Goal: Task Accomplishment & Management: Manage account settings

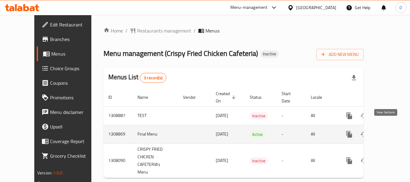
drag, startPoint x: 0, startPoint y: 0, endPoint x: 388, endPoint y: 127, distance: 408.0
click at [390, 131] on icon "enhanced table" at bounding box center [393, 134] width 7 height 7
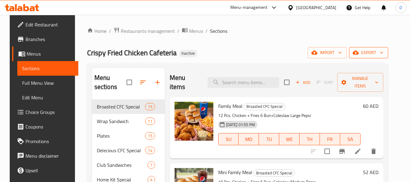
click at [379, 49] on span "export" at bounding box center [368, 53] width 29 height 8
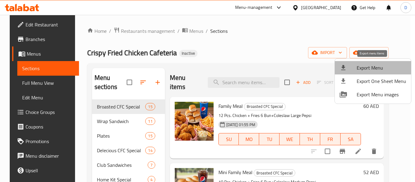
click at [374, 67] on span "Export Menu" at bounding box center [382, 67] width 50 height 7
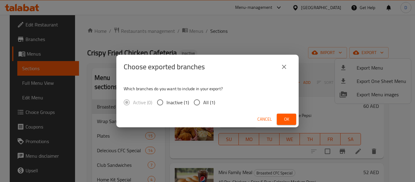
click at [208, 105] on span "All (1)" at bounding box center [209, 102] width 12 height 7
click at [203, 105] on input "All (1)" at bounding box center [196, 102] width 13 height 13
radio input "true"
click at [290, 116] on span "Ok" at bounding box center [287, 119] width 10 height 8
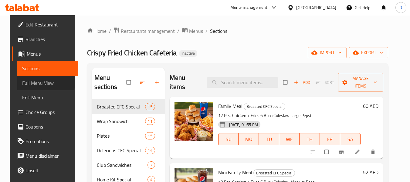
click at [22, 82] on span "Full Menu View" at bounding box center [47, 82] width 51 height 7
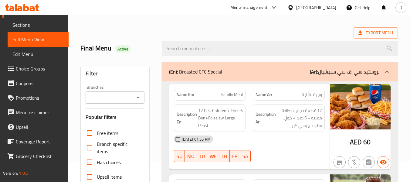
scroll to position [30, 0]
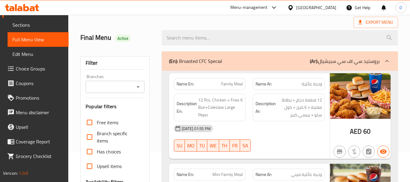
click at [138, 20] on div "Export Menu" at bounding box center [239, 22] width 318 height 11
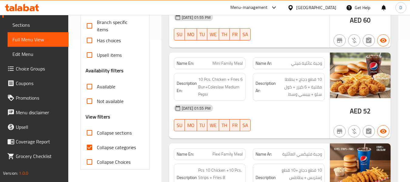
scroll to position [174, 0]
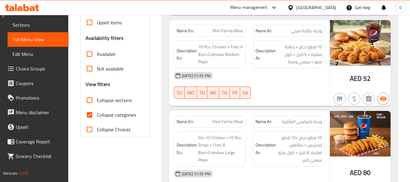
drag, startPoint x: 90, startPoint y: 112, endPoint x: 343, endPoint y: 40, distance: 263.6
click at [91, 112] on input "Collapse categories" at bounding box center [89, 115] width 15 height 15
checkbox input "false"
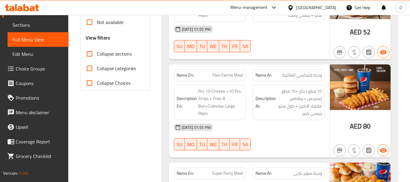
scroll to position [235, 0]
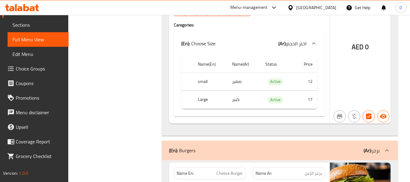
scroll to position [10882, 0]
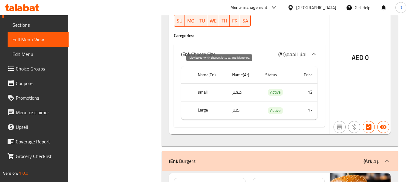
drag, startPoint x: 206, startPoint y: 72, endPoint x: 238, endPoint y: 77, distance: 32.3
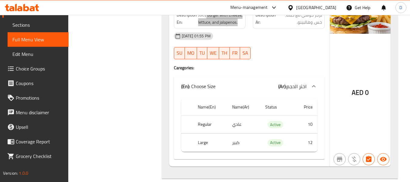
scroll to position [11064, 0]
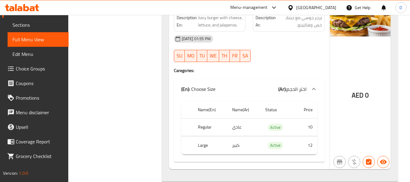
copy span "Combo"
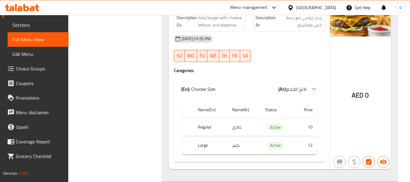
drag, startPoint x: 213, startPoint y: 106, endPoint x: 251, endPoint y: 114, distance: 38.1
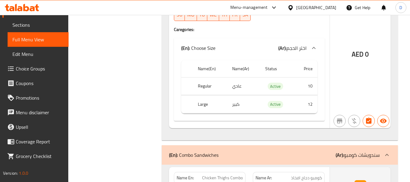
scroll to position [11094, 0]
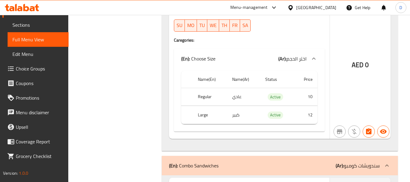
copy span "Chicken Thighs Combo"
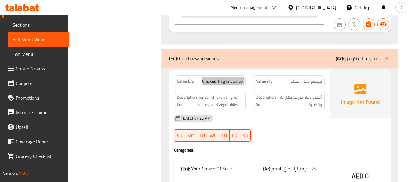
scroll to position [11216, 0]
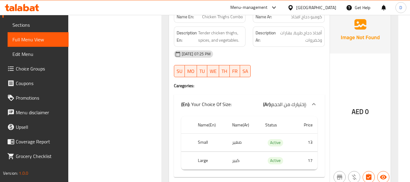
scroll to position [11276, 0]
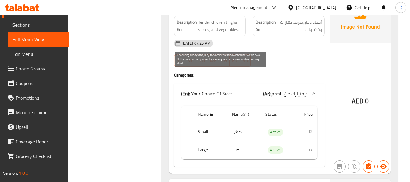
drag, startPoint x: 200, startPoint y: 71, endPoint x: 232, endPoint y: 122, distance: 60.2
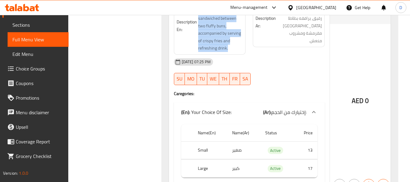
scroll to position [11489, 0]
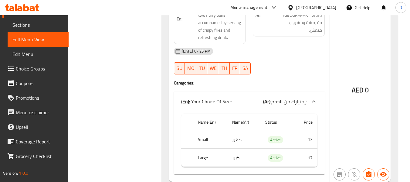
drag, startPoint x: 296, startPoint y: 82, endPoint x: 304, endPoint y: 97, distance: 16.0
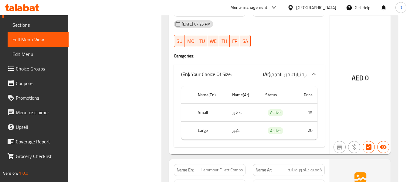
scroll to position [11702, 0]
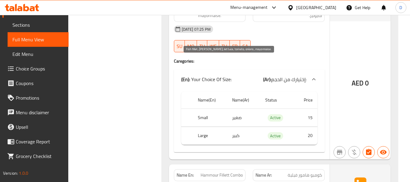
drag, startPoint x: 211, startPoint y: 60, endPoint x: 225, endPoint y: 77, distance: 21.8
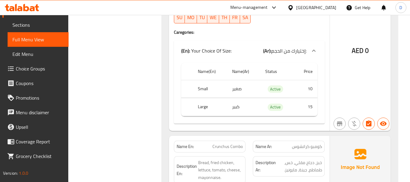
scroll to position [11945, 0]
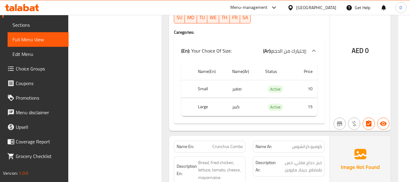
scroll to position [11914, 0]
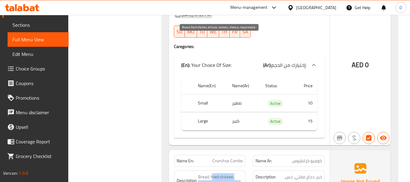
drag, startPoint x: 212, startPoint y: 42, endPoint x: 235, endPoint y: 52, distance: 25.5
click at [235, 173] on span "Bread, fried chicken, lettuce, tomato, cheese, mayonnaise." at bounding box center [220, 184] width 45 height 22
click at [234, 173] on span "Bread, fried chicken, lettuce, tomato, cheese, mayonnaise." at bounding box center [220, 184] width 45 height 22
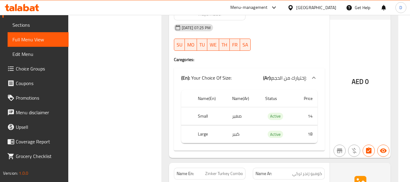
scroll to position [12096, 0]
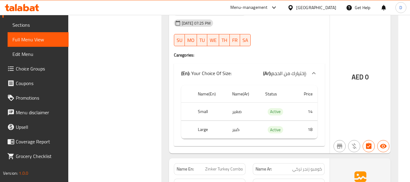
drag, startPoint x: 209, startPoint y: 48, endPoint x: 245, endPoint y: 60, distance: 38.0
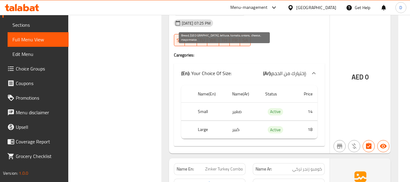
drag, startPoint x: 210, startPoint y: 48, endPoint x: 233, endPoint y: 63, distance: 27.0
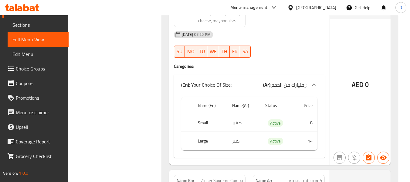
scroll to position [12491, 0]
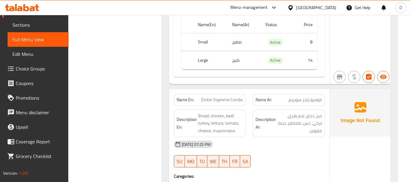
scroll to position [12582, 0]
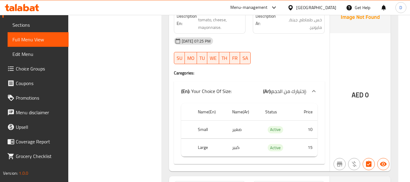
scroll to position [12856, 0]
drag, startPoint x: 204, startPoint y: 53, endPoint x: 237, endPoint y: 63, distance: 33.9
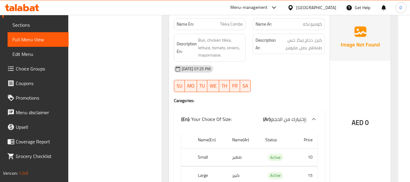
scroll to position [13220, 0]
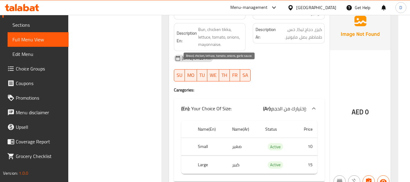
drag, startPoint x: 211, startPoint y: 67, endPoint x: 241, endPoint y: 79, distance: 32.1
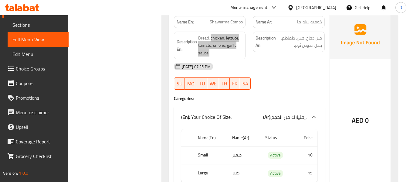
scroll to position [13433, 0]
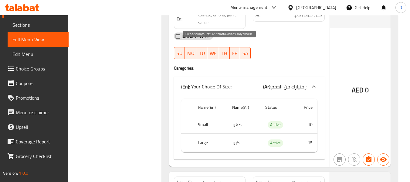
drag, startPoint x: 206, startPoint y: 49, endPoint x: 225, endPoint y: 59, distance: 21.7
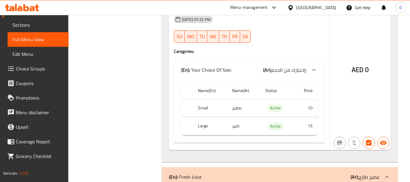
scroll to position [13828, 0]
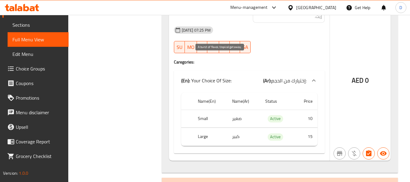
drag, startPoint x: 230, startPoint y: 59, endPoint x: 233, endPoint y: 64, distance: 6.3
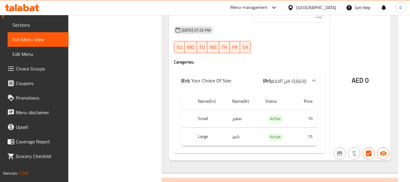
copy span "Cocktail Juice"
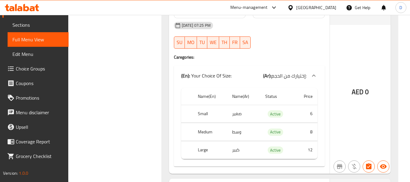
scroll to position [14040, 0]
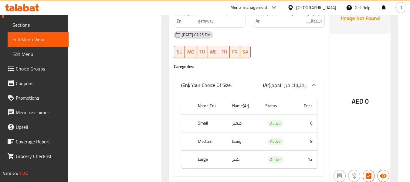
copy span "Apple Juice"
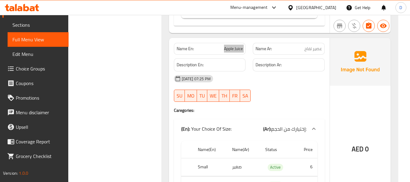
scroll to position [14192, 0]
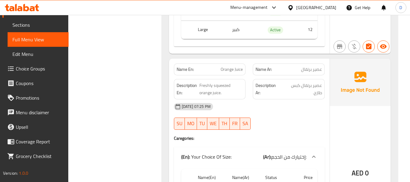
scroll to position [14374, 0]
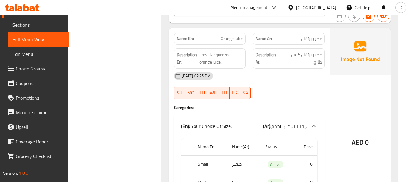
scroll to position [14405, 0]
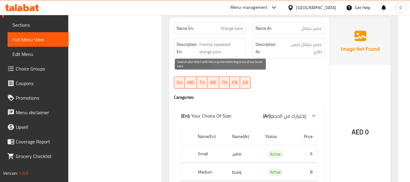
drag, startPoint x: 222, startPoint y: 80, endPoint x: 238, endPoint y: 84, distance: 16.4
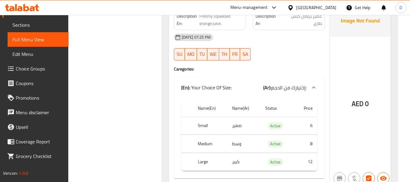
scroll to position [14433, 0]
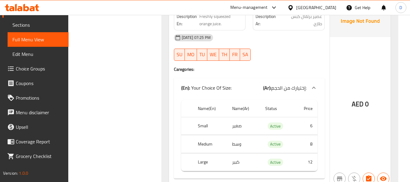
copy span "Carrot Juice"
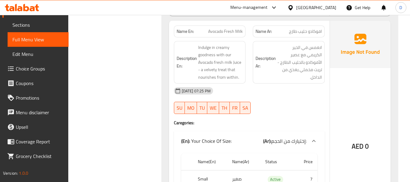
scroll to position [14828, 0]
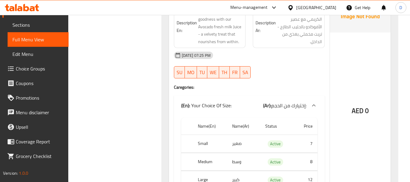
scroll to position [14858, 0]
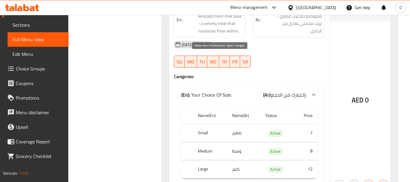
drag, startPoint x: 201, startPoint y: 58, endPoint x: 233, endPoint y: 63, distance: 32.0
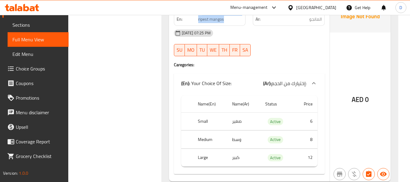
scroll to position [15071, 0]
copy span "Grape Juice"
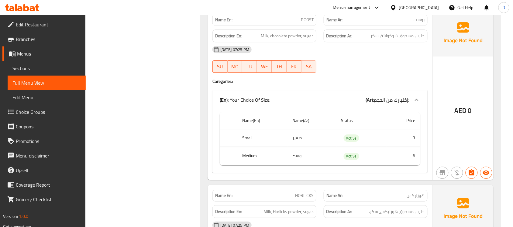
scroll to position [18952, 0]
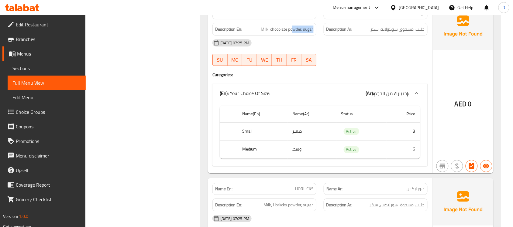
drag, startPoint x: 291, startPoint y: 70, endPoint x: 326, endPoint y: 70, distance: 34.9
click at [326, 39] on div "Description En: Milk, chocolate powder, sugar. Description Ar: حليب، مسحوق شوكو…" at bounding box center [320, 29] width 222 height 20
click at [337, 50] on div "[DATE] 07:25 PM" at bounding box center [320, 43] width 222 height 15
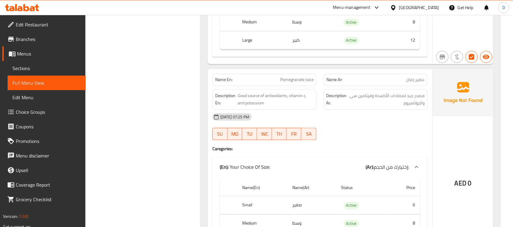
scroll to position [14738, 0]
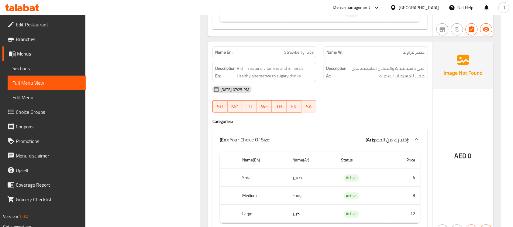
scroll to position [14551, 0]
click at [306, 56] on span "Strawberry Juice" at bounding box center [298, 53] width 29 height 6
copy span "Strawberry Juice"
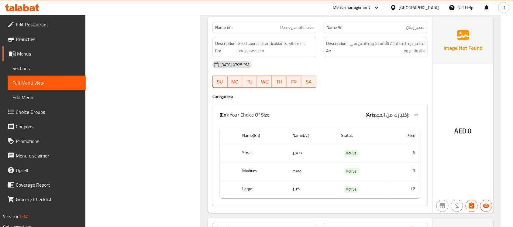
scroll to position [14779, 0]
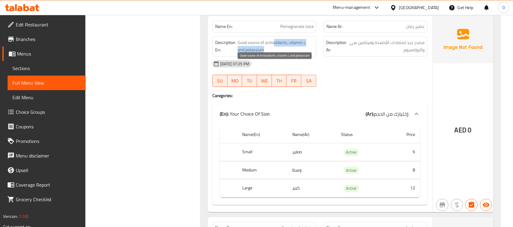
drag, startPoint x: 273, startPoint y: 63, endPoint x: 298, endPoint y: 74, distance: 26.8
click at [298, 54] on span "Good source of antioxidants, vitamin c, and potassium" at bounding box center [276, 46] width 76 height 15
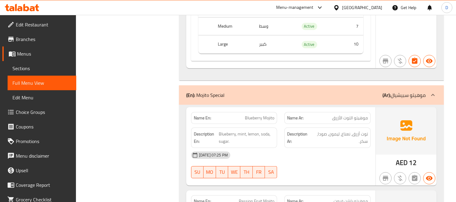
scroll to position [16924, 0]
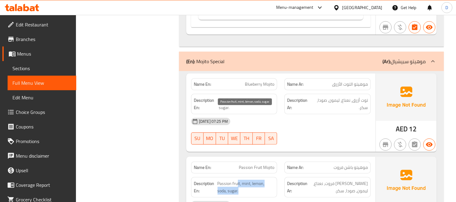
drag, startPoint x: 237, startPoint y: 113, endPoint x: 260, endPoint y: 123, distance: 25.1
click at [260, 180] on span "Passion fruit, mint, lemon, soda, sugar." at bounding box center [245, 187] width 57 height 15
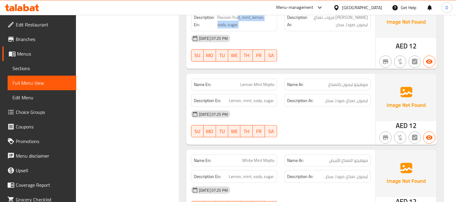
scroll to position [17092, 0]
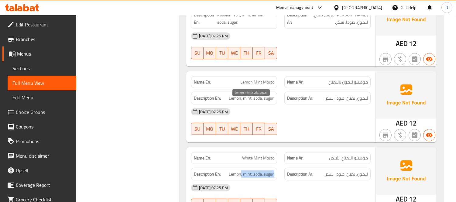
drag, startPoint x: 241, startPoint y: 106, endPoint x: 274, endPoint y: 106, distance: 32.5
click at [274, 170] on span "Lemon, mint, soda, sugar." at bounding box center [252, 174] width 46 height 8
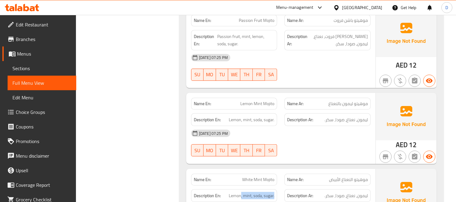
scroll to position [17059, 0]
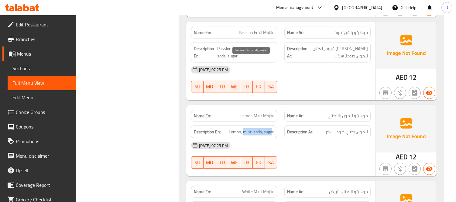
drag, startPoint x: 243, startPoint y: 63, endPoint x: 272, endPoint y: 63, distance: 28.2
click at [272, 128] on span "Lemon, mint, soda, sugar." at bounding box center [252, 132] width 46 height 8
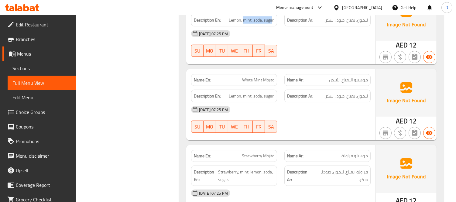
scroll to position [17194, 0]
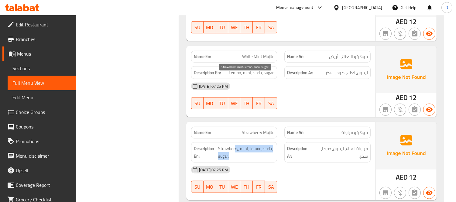
drag, startPoint x: 234, startPoint y: 77, endPoint x: 264, endPoint y: 86, distance: 31.5
click at [264, 145] on span "Strawberry, mint, lemon, soda, sugar." at bounding box center [246, 152] width 56 height 15
click at [268, 142] on div "Description En: Strawberry, mint, lemon, soda, sugar." at bounding box center [234, 152] width 86 height 20
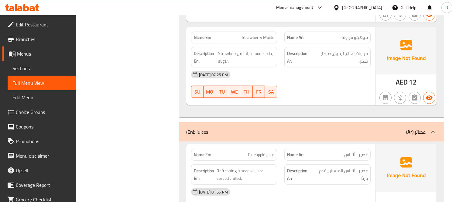
scroll to position [17329, 0]
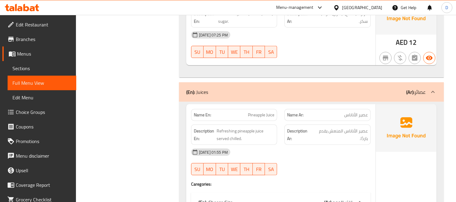
click at [264, 112] on span "Pineapple Juice" at bounding box center [261, 115] width 26 height 6
copy span "Pineapple Juice"
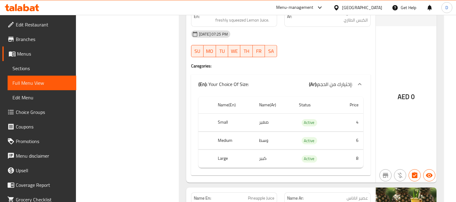
scroll to position [15531, 0]
click at [268, 182] on span "Pineapple Juice" at bounding box center [261, 198] width 26 height 6
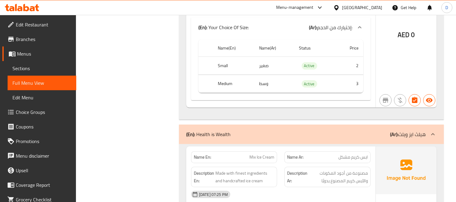
scroll to position [20155, 0]
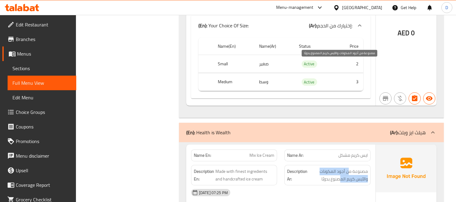
drag, startPoint x: 347, startPoint y: 61, endPoint x: 338, endPoint y: 70, distance: 12.7
click at [338, 168] on span "مصنوعة من أجود المكونات والآيس كريم المصنوع يدويًا" at bounding box center [338, 175] width 59 height 15
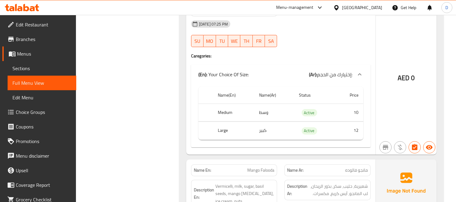
scroll to position [20526, 0]
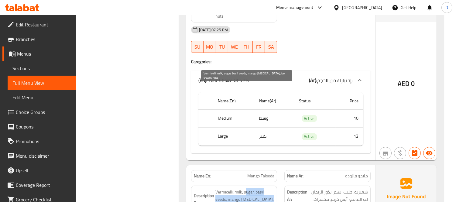
drag, startPoint x: 249, startPoint y: 85, endPoint x: 260, endPoint y: 97, distance: 16.1
click at [260, 182] on span "Vermicelli, milk, sugar, basil seeds, mango pulp, ice cream, nuts" at bounding box center [244, 199] width 59 height 22
click at [262, 182] on span "Vermicelli, milk, sugar, basil seeds, mango pulp, ice cream, nuts" at bounding box center [244, 199] width 59 height 22
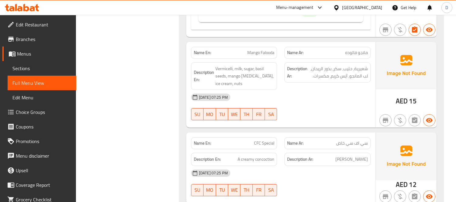
scroll to position [20661, 0]
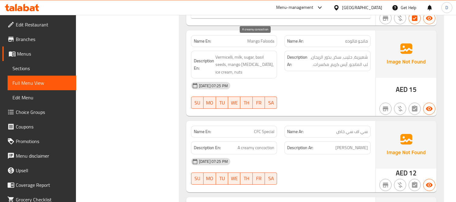
click at [265, 144] on span "A creamy concoction" at bounding box center [256, 148] width 37 height 8
copy span "concoction"
click at [280, 154] on div "[DATE] 07:25 PM" at bounding box center [280, 161] width 187 height 15
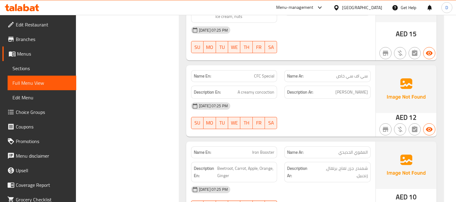
scroll to position [20728, 0]
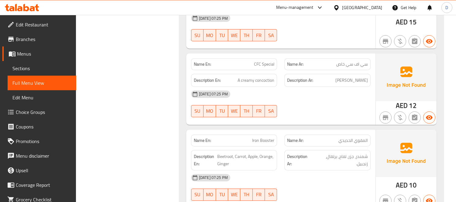
click at [264, 137] on span "Iron Booster" at bounding box center [263, 140] width 22 height 6
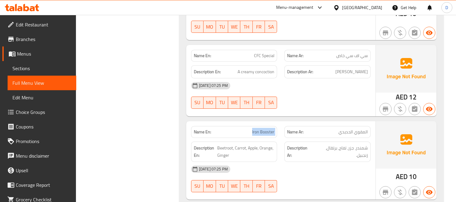
scroll to position [20762, 0]
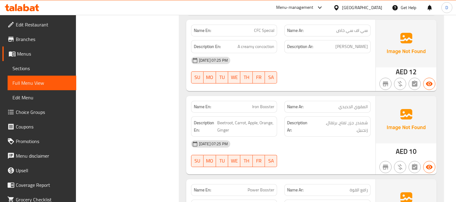
click at [262, 182] on span "Power Booster" at bounding box center [261, 190] width 27 height 6
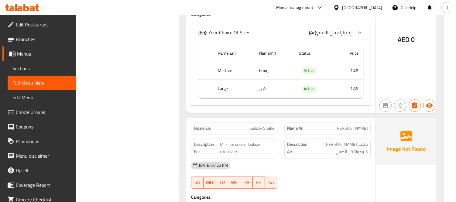
scroll to position [22584, 0]
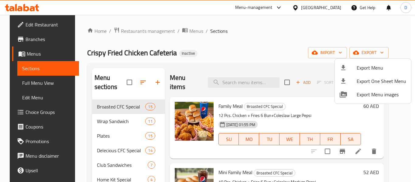
click at [218, 82] on div at bounding box center [207, 91] width 415 height 182
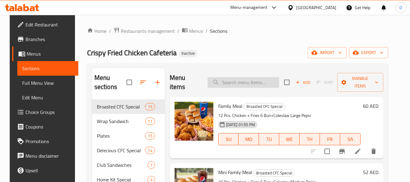
click at [221, 83] on input "search" at bounding box center [244, 82] width 72 height 11
paste input "Cocktail Juice"
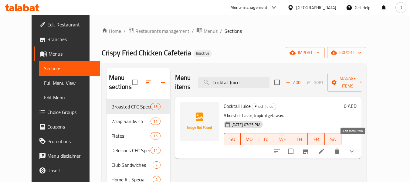
type input "Cocktail Juice"
click at [324, 149] on icon at bounding box center [321, 151] width 5 height 5
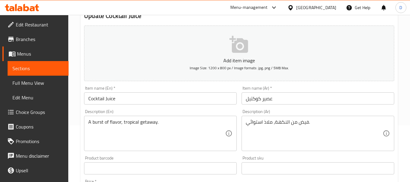
scroll to position [61, 0]
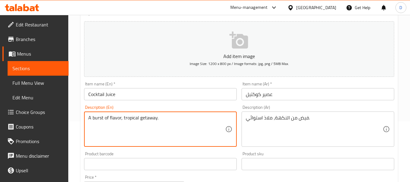
click at [162, 124] on textarea "A burst of flavor, tropical getaway." at bounding box center [156, 129] width 137 height 29
click at [147, 122] on textarea "A burst of flavor, tropical getaway." at bounding box center [156, 129] width 137 height 29
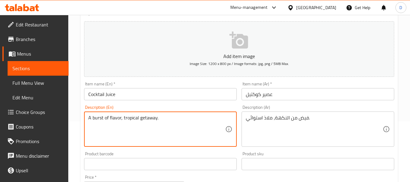
paste textarea "mixed fruit juice cocktail"
type textarea "A mixed fruit juice cocktail."
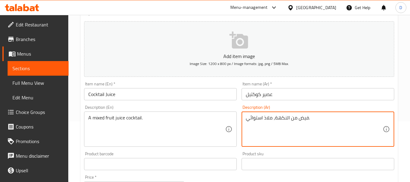
click at [275, 122] on textarea "فيض من النكهة، ملاذ استوائي." at bounding box center [314, 129] width 137 height 29
paste textarea "وكتيل عصير فواكه مشكلة"
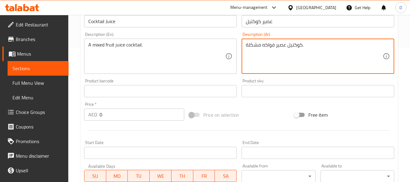
scroll to position [273, 0]
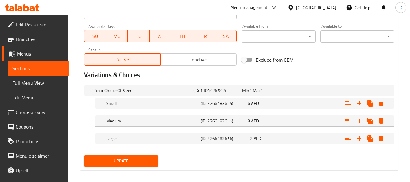
type textarea "كوكتيل عصير فواكه مشكلة."
click at [148, 165] on button "Update" at bounding box center [121, 160] width 74 height 11
click at [145, 154] on div "Update" at bounding box center [121, 161] width 79 height 16
click at [149, 159] on span "Update" at bounding box center [121, 161] width 64 height 8
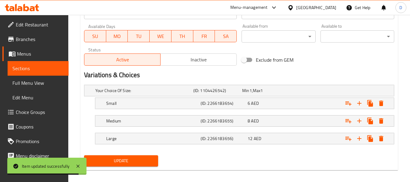
click at [61, 66] on link "Sections" at bounding box center [38, 68] width 61 height 15
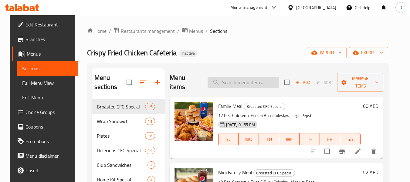
click at [232, 81] on input "search" at bounding box center [244, 82] width 72 height 11
paste input "Apple Juice"
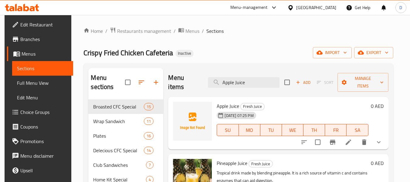
type input "Apple Juice"
click at [348, 137] on li at bounding box center [348, 142] width 17 height 11
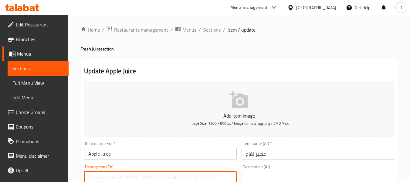
paste textarea "sweetness of nature with every drop of our Apple Juice - pure fruit perfection."
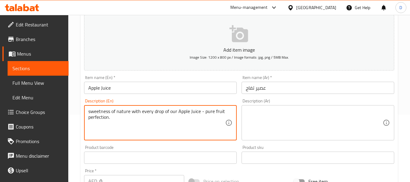
scroll to position [67, 0]
drag, startPoint x: 142, startPoint y: 111, endPoint x: 170, endPoint y: 112, distance: 27.9
click at [170, 112] on textarea "sweetness of nature with every drop of our Apple Juice - pure fruit perfection." at bounding box center [156, 122] width 137 height 29
click at [175, 114] on textarea "sweetness of nature with our Apple Juice - pure fruit perfection." at bounding box center [156, 122] width 137 height 29
click at [174, 115] on textarea "sweetness of nature with our Apple Juice - pure fruit perfection." at bounding box center [156, 122] width 137 height 29
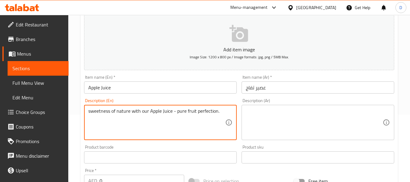
click at [174, 115] on textarea "sweetness of nature with our Apple Juice - pure fruit perfection." at bounding box center [156, 122] width 137 height 29
type textarea "sweetness of nature with our Apple Juice - pure fruit perfection."
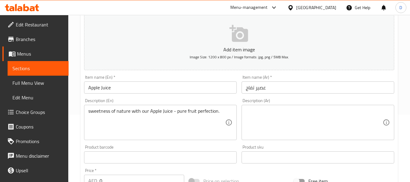
click at [261, 110] on textarea at bounding box center [314, 122] width 137 height 29
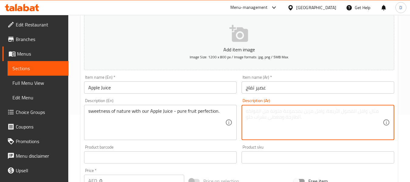
paste textarea "حلاوة الطبيعة مع عصير التفاح لدينا - فاكهة مثالية نقية."
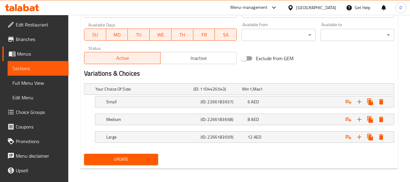
scroll to position [279, 0]
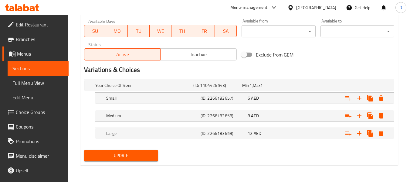
type textarea "حلاوة الطبيعة مع عصير التفاح لدينا - فاكهة مثالية نقية."
click at [142, 157] on span "Update" at bounding box center [121, 156] width 64 height 8
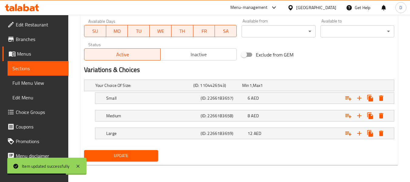
click at [39, 69] on span "Sections" at bounding box center [37, 68] width 51 height 7
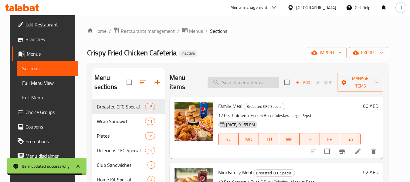
click at [222, 81] on input "search" at bounding box center [244, 82] width 72 height 11
paste input "Carrot Juice"
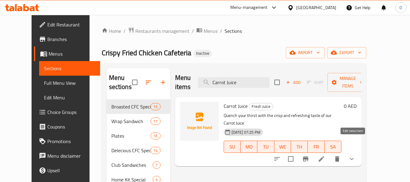
type input "Carrot Juice"
click at [325, 155] on icon at bounding box center [321, 158] width 7 height 7
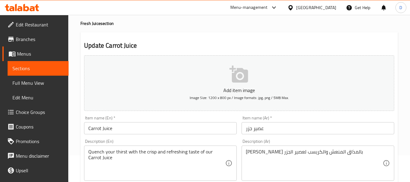
scroll to position [91, 0]
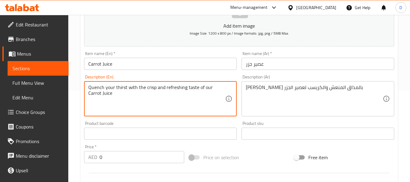
drag, startPoint x: 146, startPoint y: 89, endPoint x: 83, endPoint y: 85, distance: 62.7
type textarea "crisp and refreshing taste of our Carrot Juice"
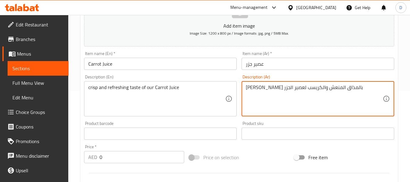
drag, startPoint x: 322, startPoint y: 86, endPoint x: 354, endPoint y: 85, distance: 31.3
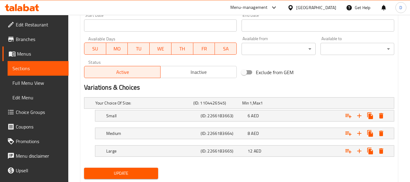
scroll to position [279, 0]
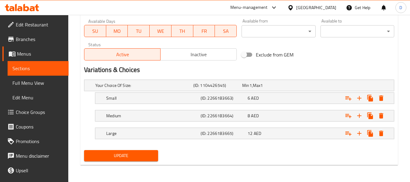
type textarea "المذاق المنعش والكريسب لعصير الجزر"
click at [138, 158] on span "Update" at bounding box center [121, 156] width 64 height 8
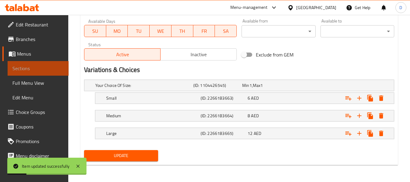
click at [43, 69] on span "Sections" at bounding box center [37, 68] width 51 height 7
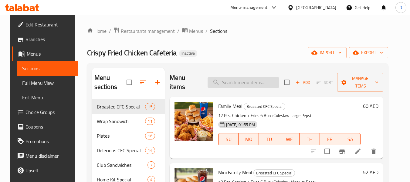
click at [219, 81] on input "search" at bounding box center [244, 82] width 72 height 11
paste input "Avocado Fresh Milk"
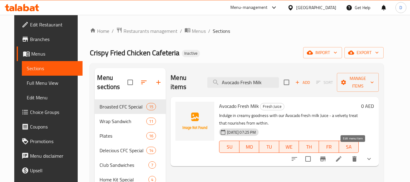
type input "Avocado Fresh Milk"
click at [343, 155] on icon at bounding box center [338, 158] width 7 height 7
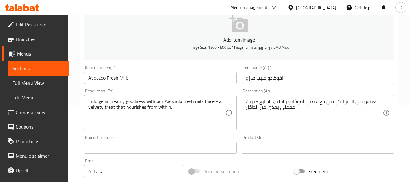
scroll to position [91, 0]
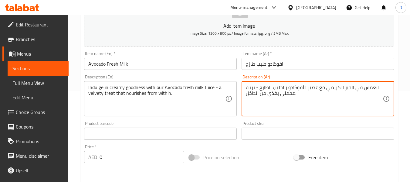
drag, startPoint x: 346, startPoint y: 89, endPoint x: 351, endPoint y: 90, distance: 5.7
drag, startPoint x: 352, startPoint y: 90, endPoint x: 375, endPoint y: 90, distance: 22.5
click at [375, 90] on textarea "انغمس في الجودنس الكريمي مع عصير الأفوكادو بالحليب الطازج - تريت مخملي يغذي من …" at bounding box center [314, 98] width 137 height 29
type textarea "الجودنس الكريمي مع عصير الأفوكادو بالحليب الطازج - تريت مخملي يغذي من الداخل."
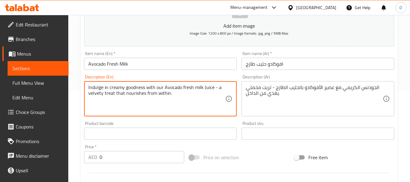
drag, startPoint x: 140, startPoint y: 87, endPoint x: 171, endPoint y: 90, distance: 31.4
drag, startPoint x: 109, startPoint y: 87, endPoint x: 89, endPoint y: 86, distance: 19.8
click at [89, 86] on textarea "Indulge in creamy goodness with our Avocado fresh milk Juice - a velvety treat …" at bounding box center [156, 98] width 137 height 29
drag, startPoint x: 115, startPoint y: 86, endPoint x: 201, endPoint y: 93, distance: 86.2
click at [201, 93] on textarea "creamy goodness with our Avocado fresh milk Juice - a velvety treat that nouris…" at bounding box center [156, 98] width 137 height 29
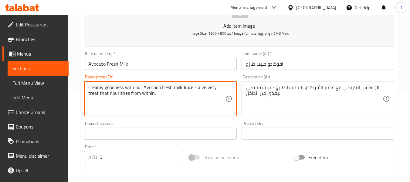
click at [191, 98] on textarea "creamy goodness with our Avocado fresh milk Juice - a velvety treat that nouris…" at bounding box center [156, 98] width 137 height 29
drag, startPoint x: 99, startPoint y: 95, endPoint x: 160, endPoint y: 94, distance: 61.1
click at [160, 94] on textarea "creamy goodness with our Avocado fresh milk Juice - a velvety treat that nouris…" at bounding box center [156, 98] width 137 height 29
type textarea "creamy goodness with our Avocado fresh milk Juice - a velvety treat"
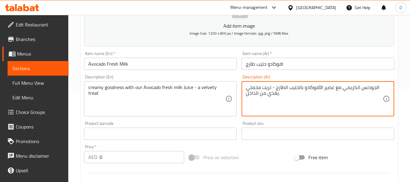
drag, startPoint x: 278, startPoint y: 94, endPoint x: 248, endPoint y: 96, distance: 30.1
type textarea "الجودنس الكريمي مع عصير الأفوكادو بالحليب الطازج - تريت مخملي ."
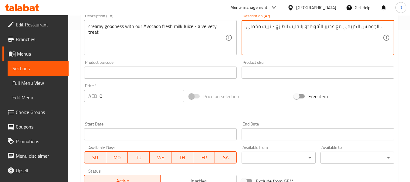
scroll to position [279, 0]
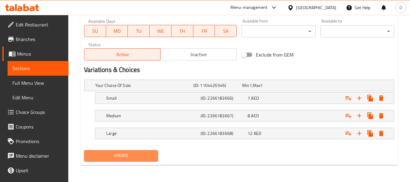
drag, startPoint x: 152, startPoint y: 157, endPoint x: 122, endPoint y: 136, distance: 35.8
click at [152, 157] on span "Update" at bounding box center [121, 156] width 64 height 8
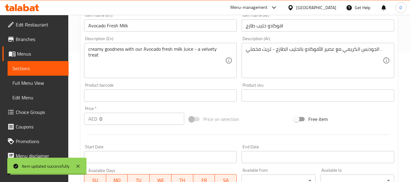
scroll to position [127, 0]
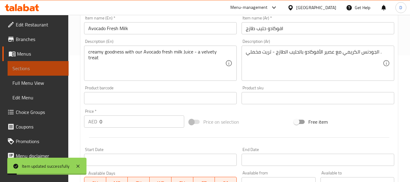
click at [48, 67] on span "Sections" at bounding box center [37, 68] width 51 height 7
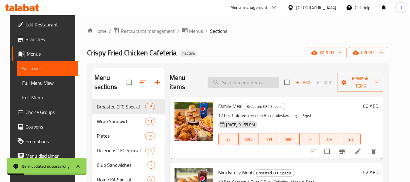
click at [214, 80] on input "search" at bounding box center [244, 82] width 72 height 11
paste input "Grape Juice"
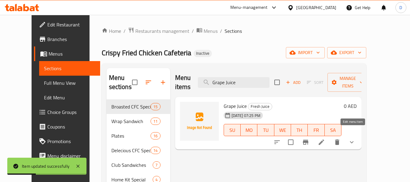
type input "Grape Juice"
click at [324, 139] on icon at bounding box center [321, 141] width 5 height 5
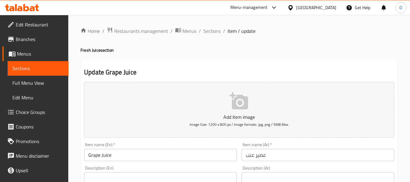
paste textarea "Refreshing FRESH GRAPE JUICE."
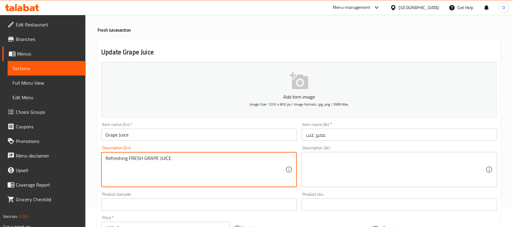
scroll to position [39, 0]
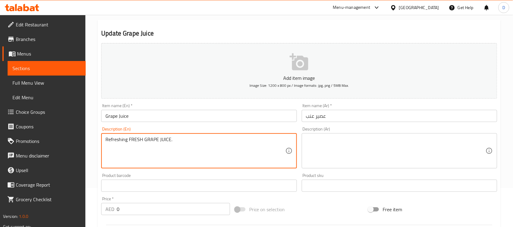
type textarea "Refreshing FRESH GRAPE JUICE."
click at [319, 149] on textarea at bounding box center [396, 151] width 180 height 29
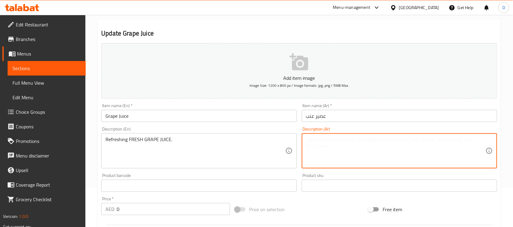
paste textarea "عصير عنب طازج منعش."
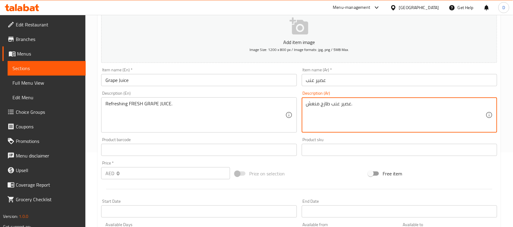
scroll to position [229, 0]
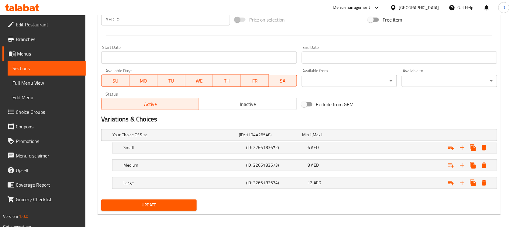
type textarea "عصير عنب طازج منعش."
click at [172, 182] on button "Update" at bounding box center [148, 205] width 95 height 11
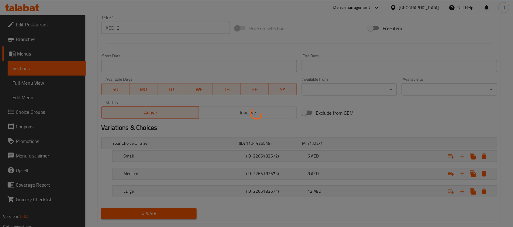
scroll to position [39, 0]
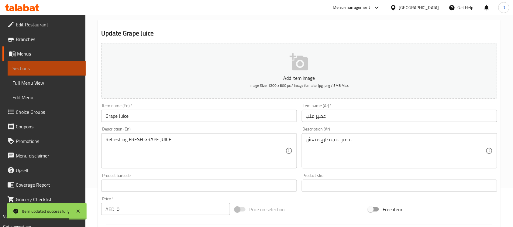
click at [75, 67] on span "Sections" at bounding box center [46, 68] width 68 height 7
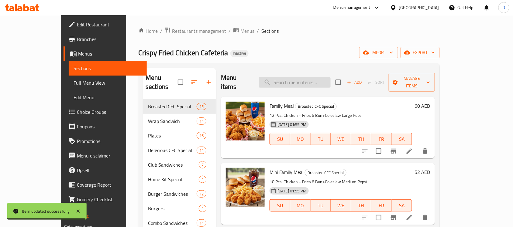
click at [292, 83] on input "search" at bounding box center [295, 82] width 72 height 11
paste input "Strawberry Juice"
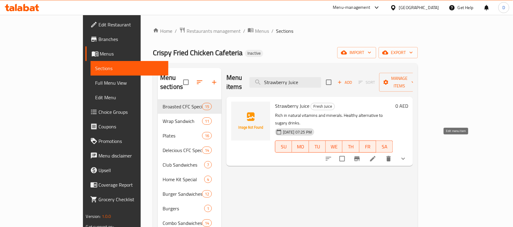
type input "Strawberry Juice"
click at [376, 155] on icon at bounding box center [372, 158] width 7 height 7
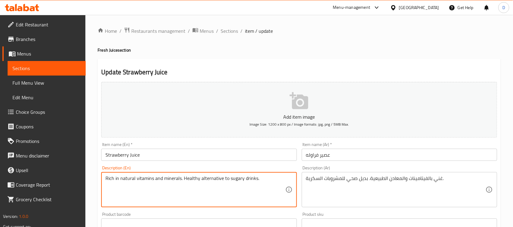
click at [217, 182] on textarea "Rich in natural vitamins and minerals. Healthy alternative to sugary drinks." at bounding box center [195, 190] width 180 height 29
paste textarea "refreshing taste of our Strawberry Juice"
type textarea "refreshing taste of our Strawberry Juice."
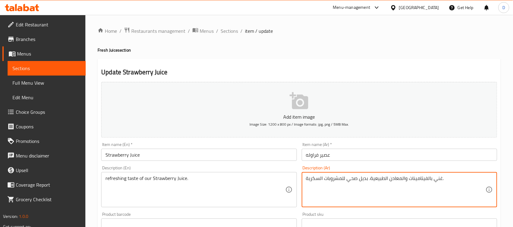
click at [308, 179] on textarea "غني بالفيتامينات والمعادن الطبيعية. بديل صحي للمشروبات السكرية." at bounding box center [396, 190] width 180 height 29
paste textarea "عم منعش من عصير الفراولة لدينا"
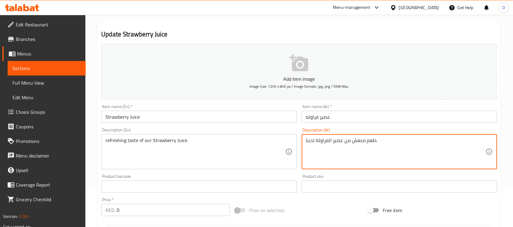
type textarea "طعم منعش من عصير الفراولة لدينا."
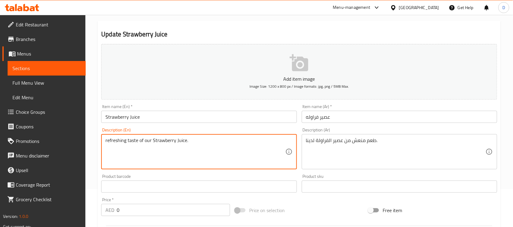
drag, startPoint x: 140, startPoint y: 143, endPoint x: 207, endPoint y: 143, distance: 67.4
click at [205, 152] on textarea "refreshing taste of our Strawberry Juice." at bounding box center [195, 152] width 180 height 29
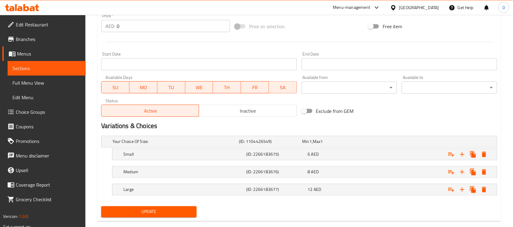
scroll to position [233, 0]
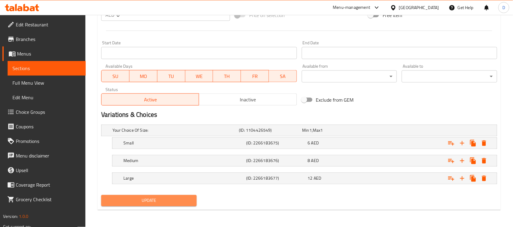
click at [191, 182] on span "Update" at bounding box center [149, 201] width 86 height 8
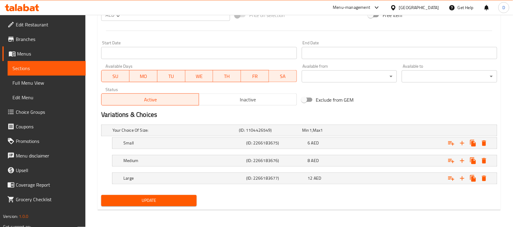
click at [127, 182] on span "Update" at bounding box center [149, 201] width 86 height 8
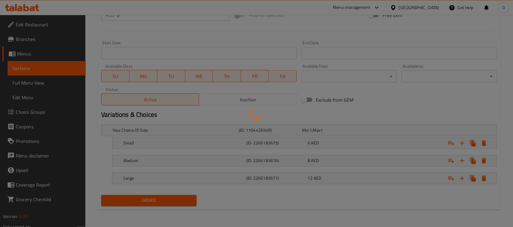
scroll to position [43, 0]
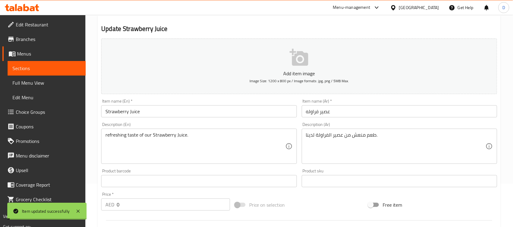
click at [72, 65] on span "Sections" at bounding box center [46, 68] width 68 height 7
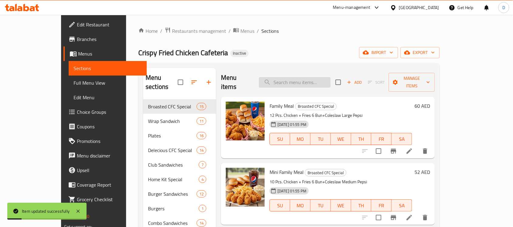
click at [304, 79] on input "search" at bounding box center [295, 82] width 72 height 11
paste input "Pomegranate"
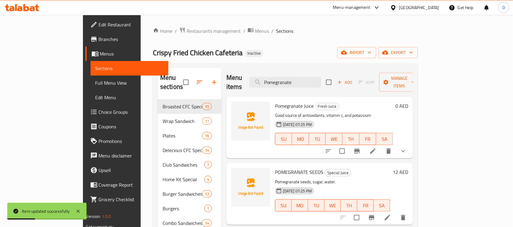
type input "Pomegranate"
click at [381, 146] on li at bounding box center [372, 151] width 17 height 11
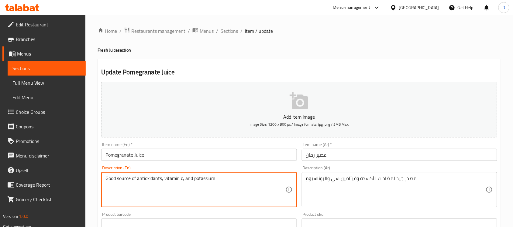
click at [236, 180] on textarea "Good source of antioxidants, vitamin c, and potassium" at bounding box center [195, 190] width 180 height 29
paste textarea "tangy sweetness of nature's jewel with our Pomegranate Juice - a burst of flavo…"
drag, startPoint x: 141, startPoint y: 179, endPoint x: 176, endPoint y: 181, distance: 35.6
click at [176, 181] on textarea "tangy sweetness of nature's jewel with our Pomegranate Juice - a burst of flavo…" at bounding box center [195, 190] width 180 height 29
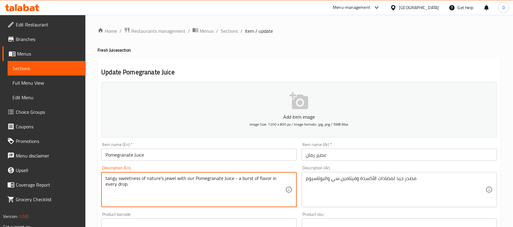
click at [176, 181] on textarea "tangy sweetness of nature's jewel with our Pomegranate Juice - a burst of flavo…" at bounding box center [195, 190] width 180 height 29
drag, startPoint x: 268, startPoint y: 180, endPoint x: 271, endPoint y: 186, distance: 6.9
click at [271, 182] on textarea "tangy sweetness of nature's jewel with our Pomegranate Juice - a burst of flavo…" at bounding box center [195, 190] width 180 height 29
click at [270, 177] on textarea "tangy sweetness of nature's jewel with our Pomegranate Juice - a burst of flavo…" at bounding box center [195, 190] width 180 height 29
drag, startPoint x: 270, startPoint y: 178, endPoint x: 271, endPoint y: 186, distance: 7.4
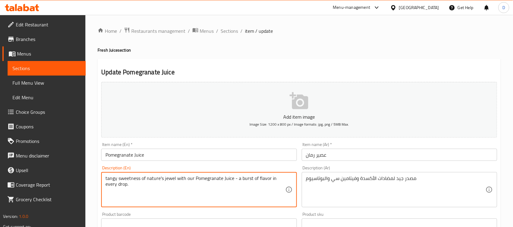
click at [271, 182] on textarea "tangy sweetness of nature's jewel with our Pomegranate Juice - a burst of flavo…" at bounding box center [195, 190] width 180 height 29
click at [264, 176] on textarea "tangy sweetness of nature's jewel with our Pomegranate Juice - a burst of flavor" at bounding box center [195, 190] width 180 height 29
type textarea "tangy sweetness of nature's jewel with our Pomegranate Juice - a burst of flavor"
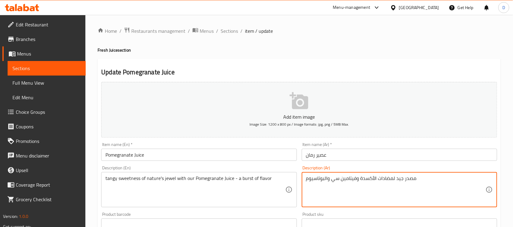
click at [312, 179] on textarea "مصدر جيد لمضادات الأكسدة وفيتامين سي والبوتاسيوم" at bounding box center [396, 190] width 180 height 29
paste textarea "حلاوة لاذعة من جوهرة الطبيعة مع عصير الرمان لدينا - انفجار من النكهة"
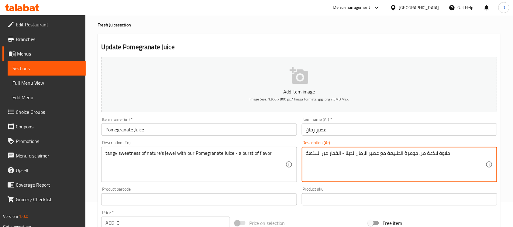
scroll to position [38, 0]
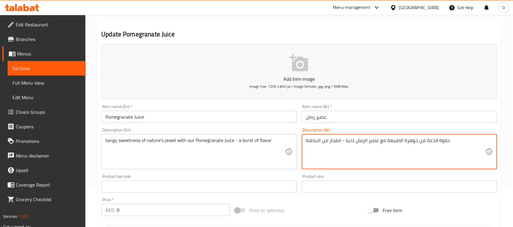
click at [415, 141] on textarea "حلاوة لاذعة من جوهرة الطبيعة مع عصير الرمان لدينا - انفجار من النكهة" at bounding box center [396, 152] width 180 height 29
type textarea "حلاوة منعشة من جوهرة الطبيعة مع عصير الرمان لدينا - انفجار من النكهة"
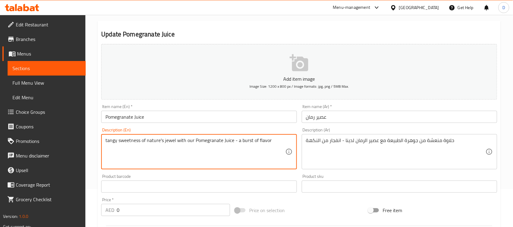
drag, startPoint x: 135, startPoint y: 138, endPoint x: 180, endPoint y: 142, distance: 45.1
click at [174, 142] on textarea "tangy sweetness of nature's jewel with our Pomegranate Juice - a burst of flavor" at bounding box center [195, 152] width 180 height 29
click at [189, 142] on textarea "tangy sweetness of nature's jewel with our Pomegranate Juice - a burst of flavor" at bounding box center [195, 152] width 180 height 29
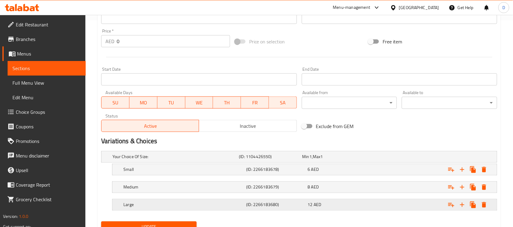
scroll to position [233, 0]
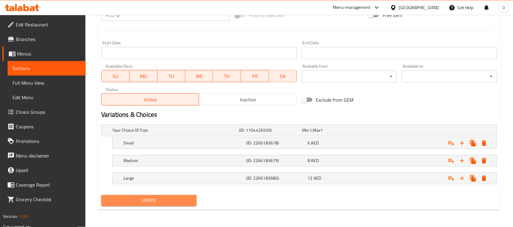
click at [183, 182] on span "Update" at bounding box center [149, 201] width 86 height 8
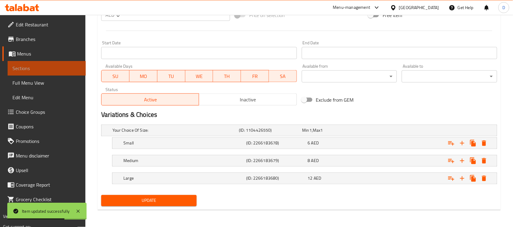
click at [63, 63] on link "Sections" at bounding box center [47, 68] width 78 height 15
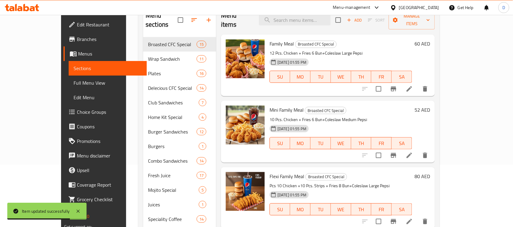
scroll to position [51, 0]
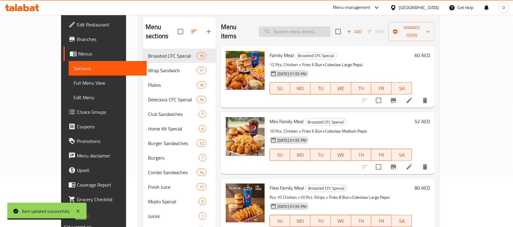
click at [283, 31] on input "search" at bounding box center [295, 31] width 72 height 11
paste input "Sweetmelon"
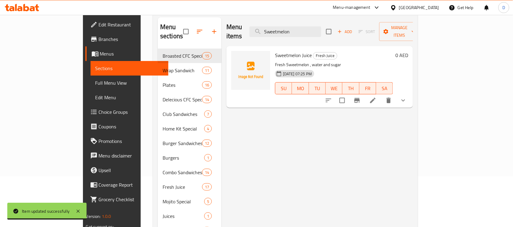
type input "Sweetmelon"
click at [376, 97] on icon at bounding box center [372, 100] width 7 height 7
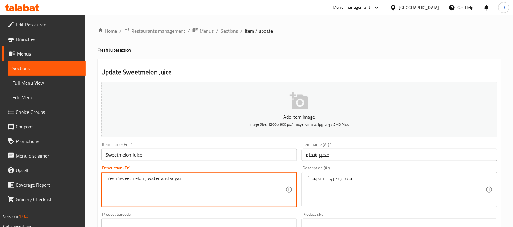
click at [231, 176] on textarea "Fresh Sweetmelon , water and sugar" at bounding box center [195, 190] width 180 height 29
paste textarea "refreshing sweetness of summer with our Sweetmelon Juice"
type textarea "refreshing sweetness of summer with our Sweetmelon Juice"
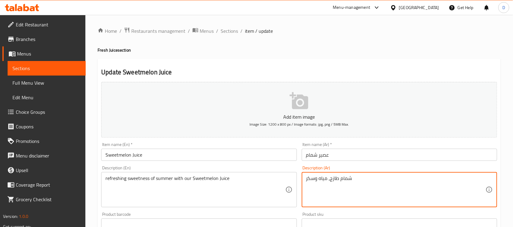
click at [330, 178] on textarea "شمام طازج، مياه وسكر" at bounding box center [396, 190] width 180 height 29
paste textarea "لاوة الصيف المنعشة مع عصير البطيخ الحلو"
type textarea "حلاوة الصيف المنعشة مع عصير البطيخ الحلو"
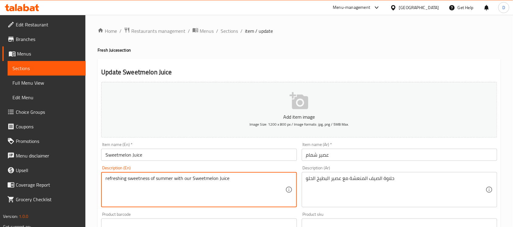
drag, startPoint x: 151, startPoint y: 178, endPoint x: 175, endPoint y: 180, distance: 23.5
type textarea "refreshing sweetness with our Sweetmelon Juice"
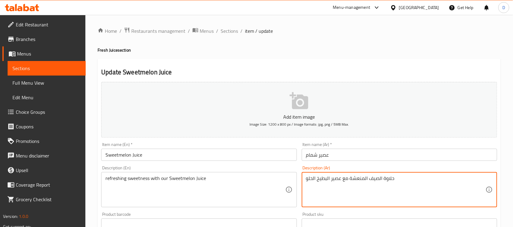
click at [377, 181] on textarea "حلاوة الصيف المنعشة مع عصير البطيخ الحلو" at bounding box center [396, 190] width 180 height 29
click at [364, 178] on textarea "حلاوة [DEMOGRAPHIC_DATA] مع عصير البطيخ الحلو" at bounding box center [396, 190] width 180 height 29
click at [385, 182] on textarea "حلاوة منعشة مع عصير البطيخ الحلو" at bounding box center [396, 190] width 180 height 29
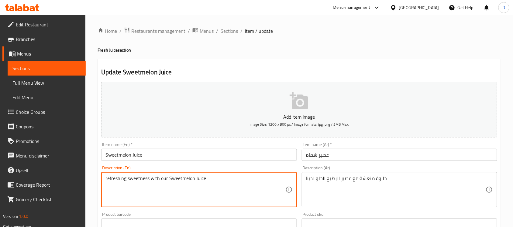
drag, startPoint x: 125, startPoint y: 180, endPoint x: 180, endPoint y: 184, distance: 54.5
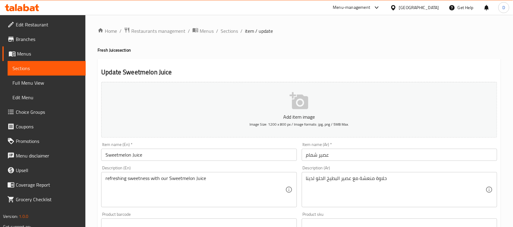
click at [210, 182] on div "refreshing sweetness with our Sweetmelon Juice Description (En)" at bounding box center [198, 189] width 195 height 35
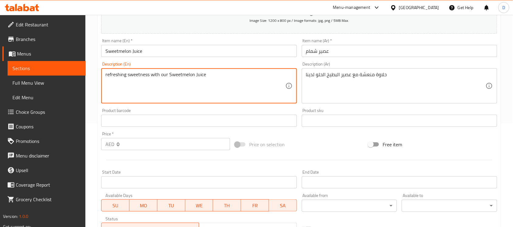
scroll to position [81, 0]
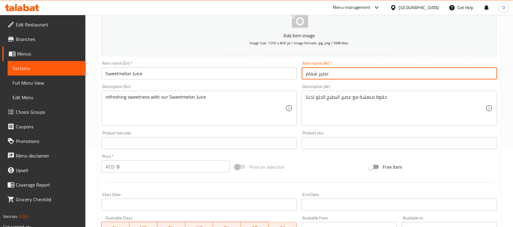
click at [314, 75] on input "عصير شمام" at bounding box center [399, 73] width 195 height 12
click at [317, 74] on input "عصير شمام" at bounding box center [399, 73] width 195 height 12
drag, startPoint x: 317, startPoint y: 74, endPoint x: 306, endPoint y: 74, distance: 11.8
click at [306, 74] on input "عصير شمام" at bounding box center [399, 73] width 195 height 12
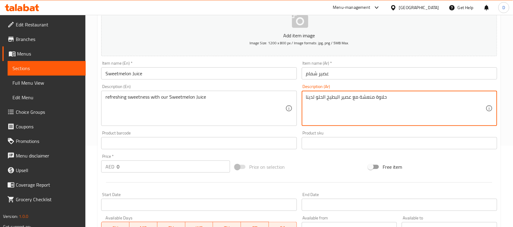
drag, startPoint x: 336, startPoint y: 97, endPoint x: 327, endPoint y: 97, distance: 9.4
click at [327, 97] on textarea "حلاوة منعشة مع عصير البطيخ الحلو لدينا" at bounding box center [396, 108] width 180 height 29
paste textarea "مام"
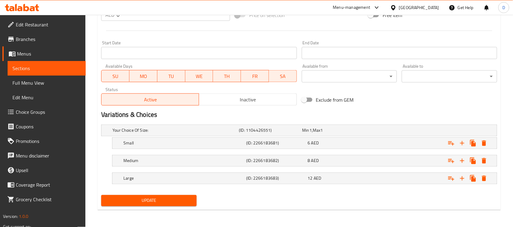
type textarea "حلاوة منعشة مع عصير الشمام الحلو لدينا"
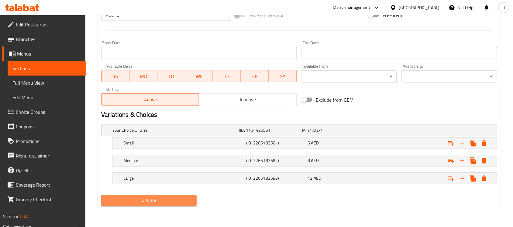
click at [188, 182] on span "Update" at bounding box center [149, 201] width 86 height 8
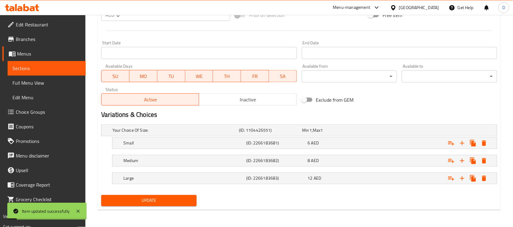
click at [75, 68] on span "Sections" at bounding box center [46, 68] width 68 height 7
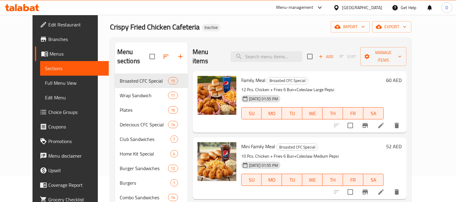
scroll to position [26, 0]
click at [405, 56] on button "Manage items" at bounding box center [383, 56] width 46 height 19
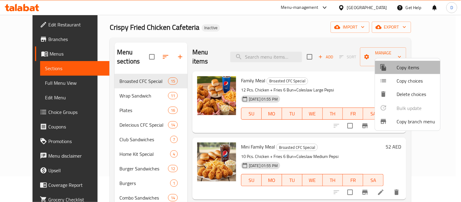
click at [399, 69] on span "Copy items" at bounding box center [416, 67] width 39 height 7
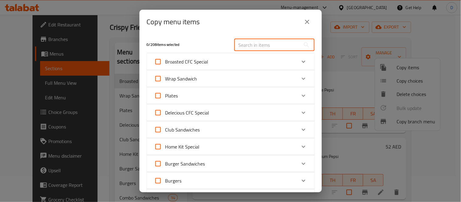
click at [242, 47] on input "text" at bounding box center [267, 45] width 66 height 12
paste input "Pineapple Juice"
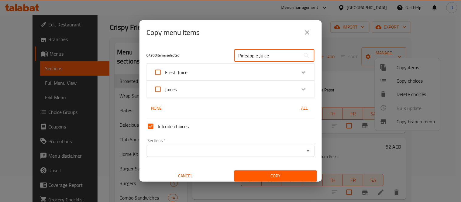
type input "Pineapple Juice"
click at [210, 70] on div "Fresh Juice" at bounding box center [225, 72] width 142 height 15
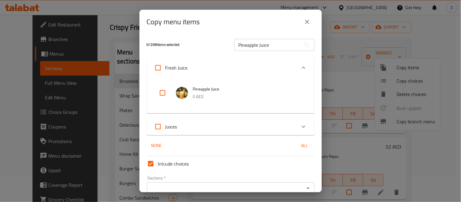
click at [213, 119] on div "Juices" at bounding box center [225, 126] width 142 height 15
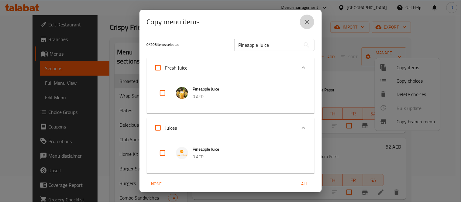
click at [305, 22] on icon "close" at bounding box center [306, 21] width 7 height 7
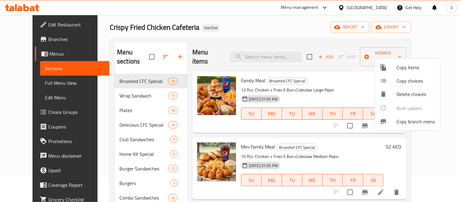
click at [279, 52] on div at bounding box center [230, 101] width 461 height 202
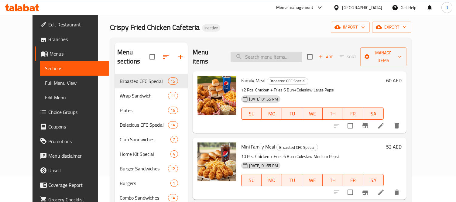
click at [269, 52] on input "search" at bounding box center [267, 57] width 72 height 11
paste input "Pineapple Juice"
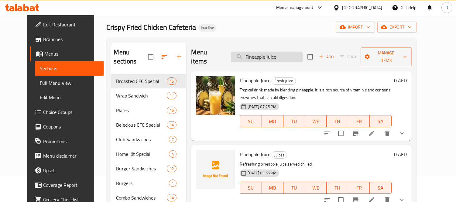
click at [283, 53] on input "Pineapple Juice" at bounding box center [267, 57] width 72 height 11
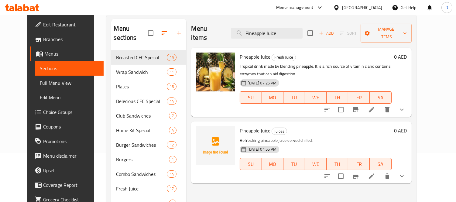
scroll to position [59, 0]
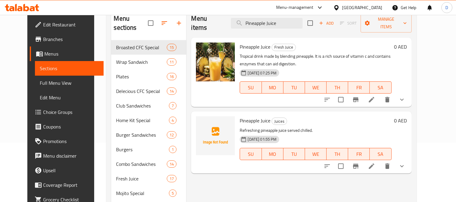
type input "Pineapple Juice"
click at [380, 94] on li at bounding box center [371, 99] width 17 height 11
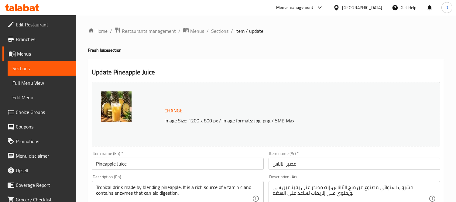
click at [155, 164] on input "Pineapple Juice" at bounding box center [178, 164] width 172 height 12
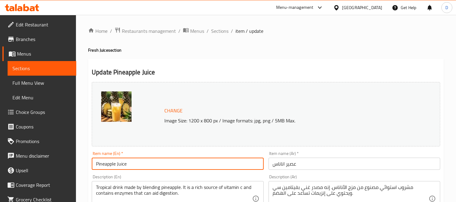
click at [91, 49] on h4 "Fresh Juice section" at bounding box center [266, 50] width 356 height 6
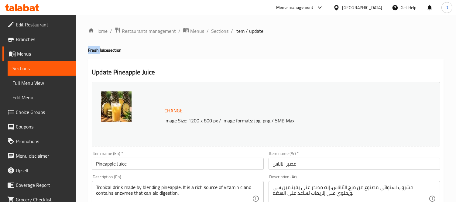
click at [91, 49] on h4 "Fresh Juice section" at bounding box center [266, 50] width 356 height 6
copy h4 "Fresh"
click at [95, 162] on input "Pineapple Juice" at bounding box center [178, 164] width 172 height 12
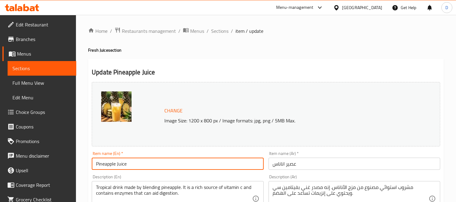
paste input "Fresh"
type input "Fresh Pineapple Juice"
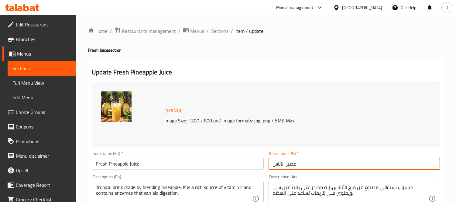
click at [304, 165] on input "عصير اناناس" at bounding box center [354, 164] width 172 height 12
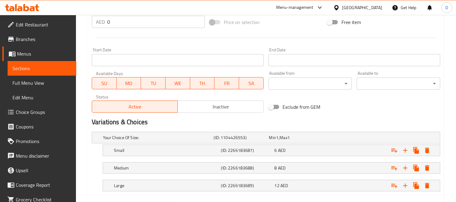
scroll to position [267, 0]
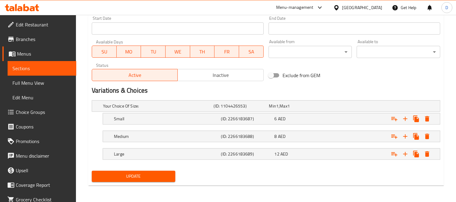
type input "عصير اناناس طازج"
click at [162, 173] on span "Update" at bounding box center [134, 177] width 74 height 8
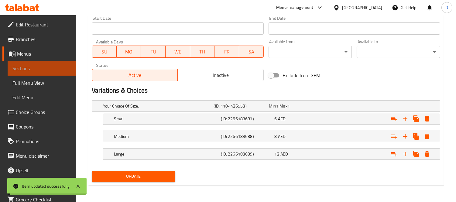
click at [45, 67] on span "Sections" at bounding box center [41, 68] width 59 height 7
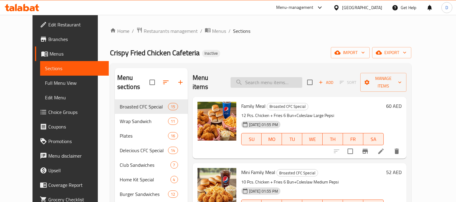
click at [271, 78] on input "search" at bounding box center [267, 82] width 72 height 11
paste input "Iron Booster"
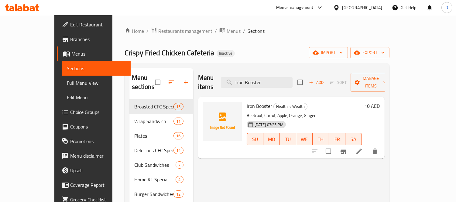
type input "Iron Booster"
click at [368, 147] on li at bounding box center [358, 151] width 17 height 11
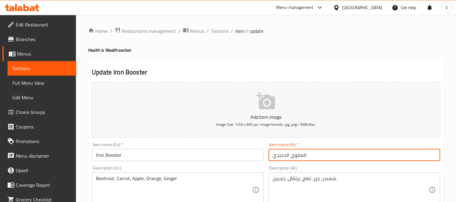
click at [300, 160] on input "المقوي الحديدي" at bounding box center [354, 155] width 172 height 12
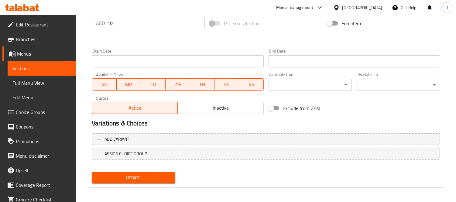
scroll to position [226, 0]
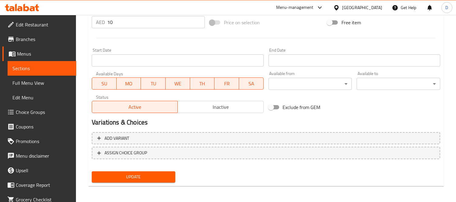
type input "[PERSON_NAME]"
click at [171, 174] on button "Update" at bounding box center [134, 176] width 84 height 11
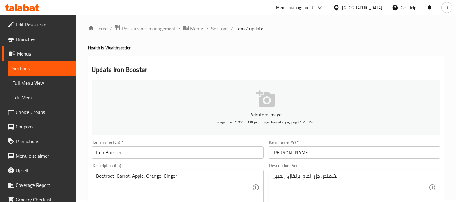
scroll to position [0, 0]
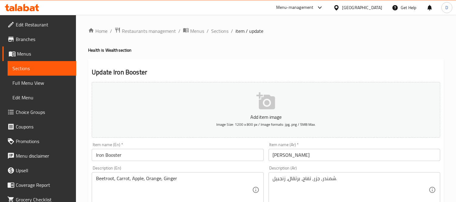
click at [114, 50] on h4 "Health is Wealth section" at bounding box center [266, 50] width 356 height 6
drag, startPoint x: 118, startPoint y: 50, endPoint x: 85, endPoint y: 49, distance: 32.5
copy h4 "Health is Wealth"
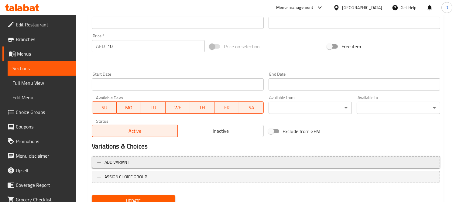
scroll to position [202, 0]
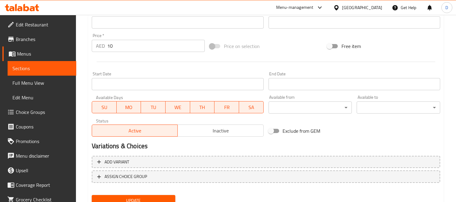
click at [162, 182] on span "Update" at bounding box center [134, 201] width 74 height 8
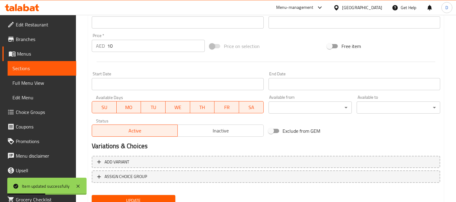
click at [36, 70] on span "Sections" at bounding box center [41, 68] width 59 height 7
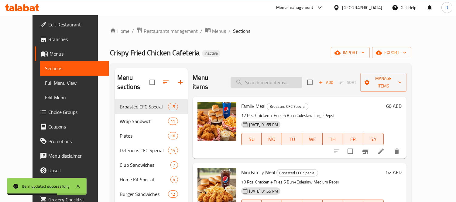
click at [255, 77] on input "search" at bounding box center [267, 82] width 72 height 11
paste input "Power Booster"
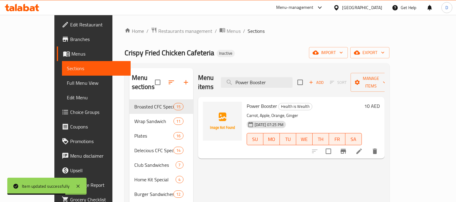
type input "Power Booster"
click at [368, 146] on li at bounding box center [358, 151] width 17 height 11
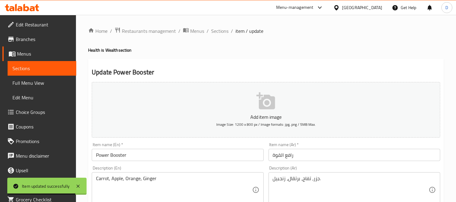
click at [301, 158] on input "رافع القوة" at bounding box center [354, 155] width 172 height 12
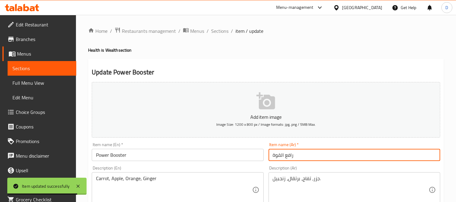
click at [301, 158] on input "رافع القوة" at bounding box center [354, 155] width 172 height 12
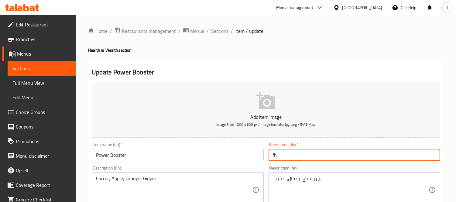
type input "f"
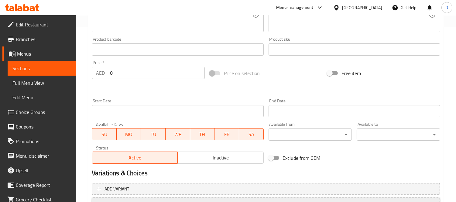
scroll to position [226, 0]
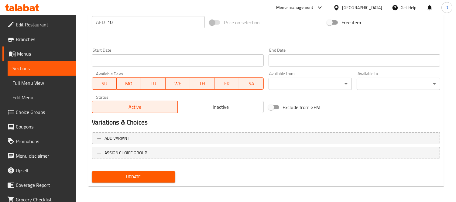
type input "باور بوستر"
click at [144, 178] on span "Update" at bounding box center [134, 177] width 74 height 8
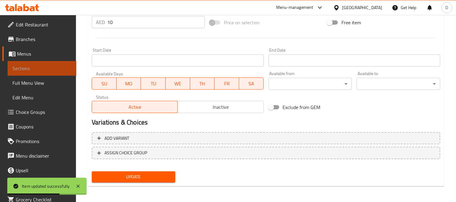
click at [59, 65] on span "Sections" at bounding box center [41, 68] width 59 height 7
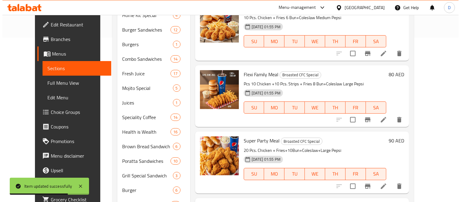
scroll to position [23, 0]
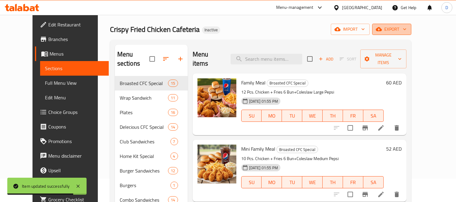
click at [406, 31] on span "export" at bounding box center [391, 30] width 29 height 8
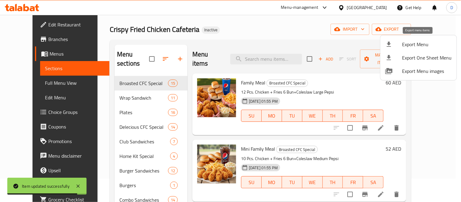
click at [414, 43] on span "Export Menu" at bounding box center [427, 44] width 50 height 7
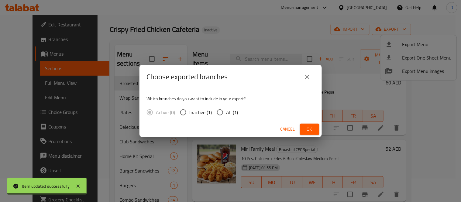
drag, startPoint x: 226, startPoint y: 112, endPoint x: 296, endPoint y: 123, distance: 70.8
click at [226, 112] on span "All (1)" at bounding box center [232, 112] width 12 height 7
click at [226, 112] on input "All (1)" at bounding box center [220, 112] width 13 height 13
radio input "true"
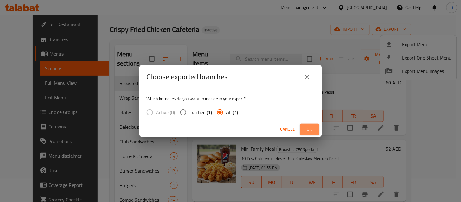
drag, startPoint x: 315, startPoint y: 124, endPoint x: 320, endPoint y: 126, distance: 4.8
click at [316, 124] on button "Ok" at bounding box center [309, 129] width 19 height 11
